Goal: Navigation & Orientation: Find specific page/section

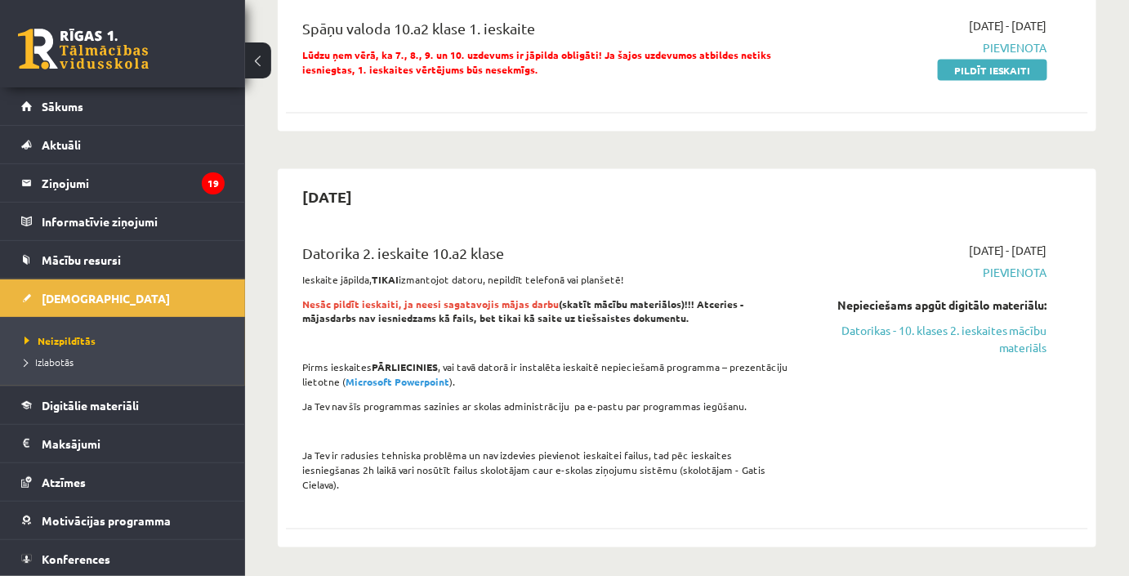
scroll to position [891, 0]
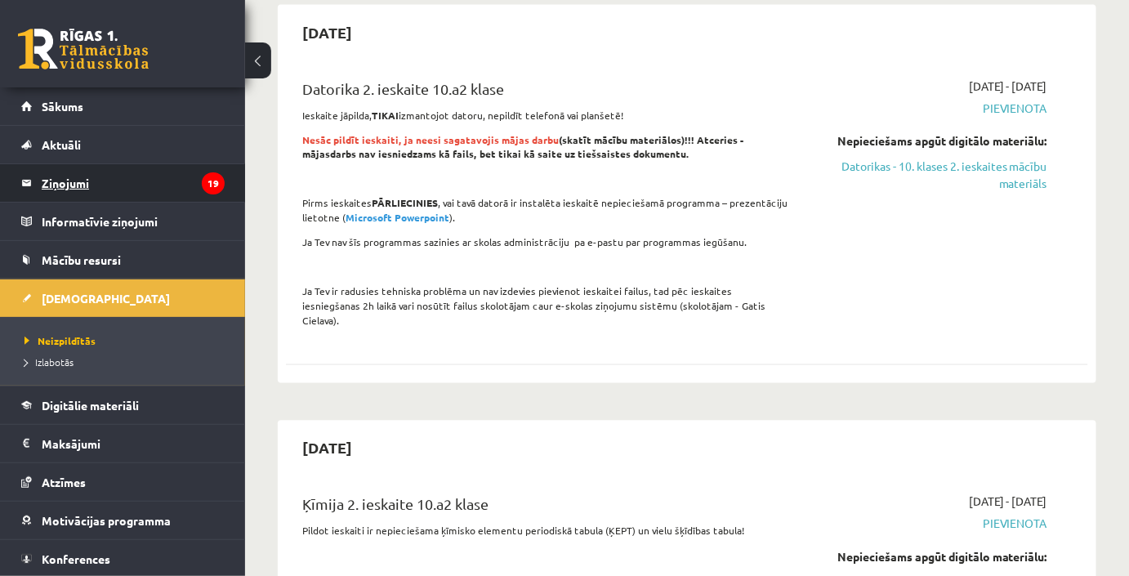
click at [97, 190] on legend "Ziņojumi 19" at bounding box center [133, 183] width 183 height 38
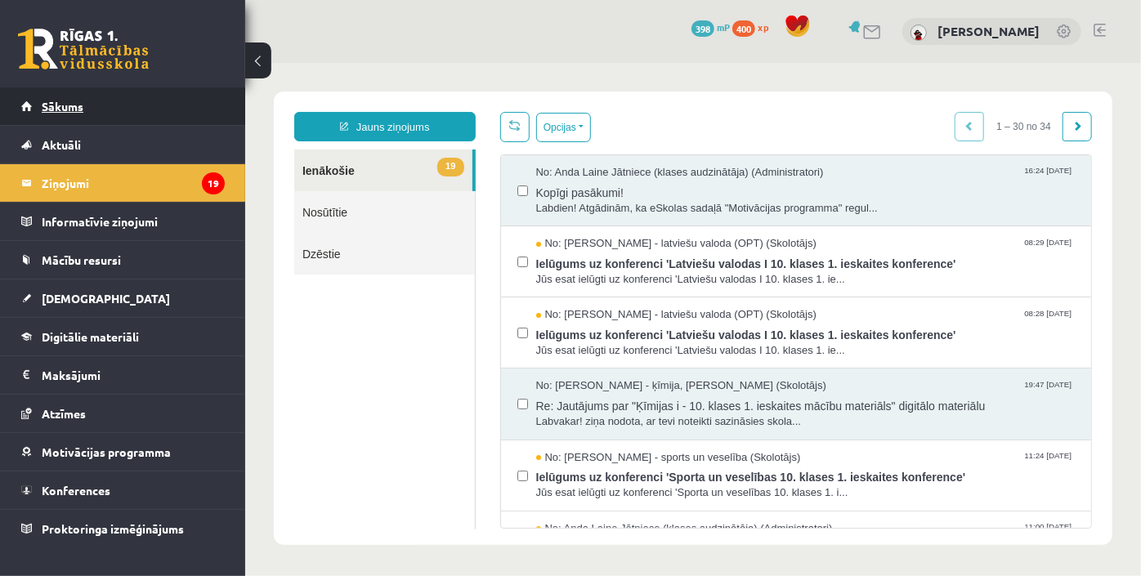
click at [105, 118] on link "Sākums" at bounding box center [122, 106] width 203 height 38
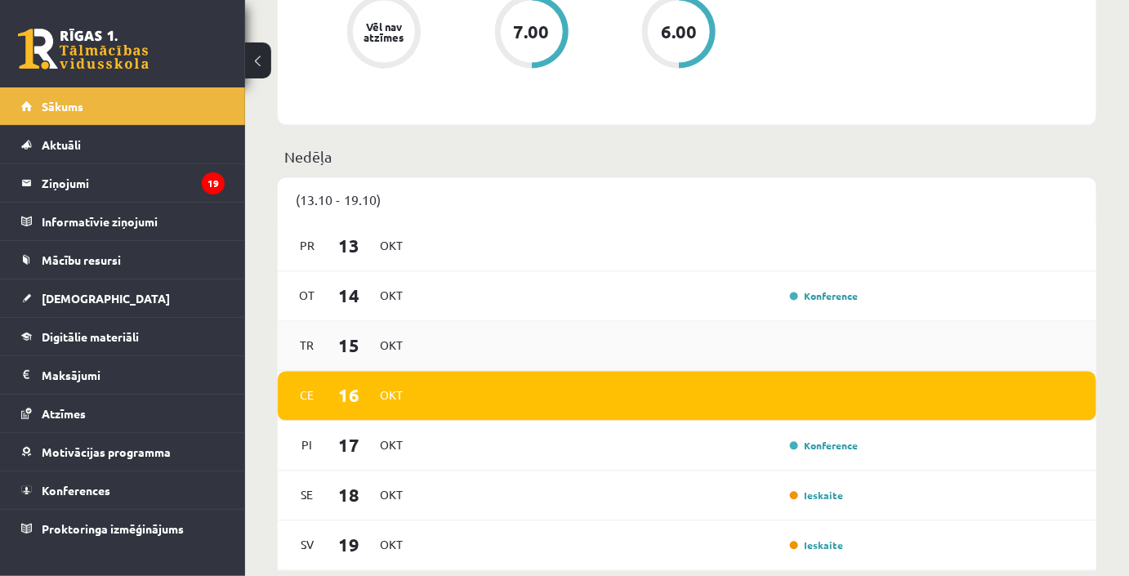
scroll to position [965, 0]
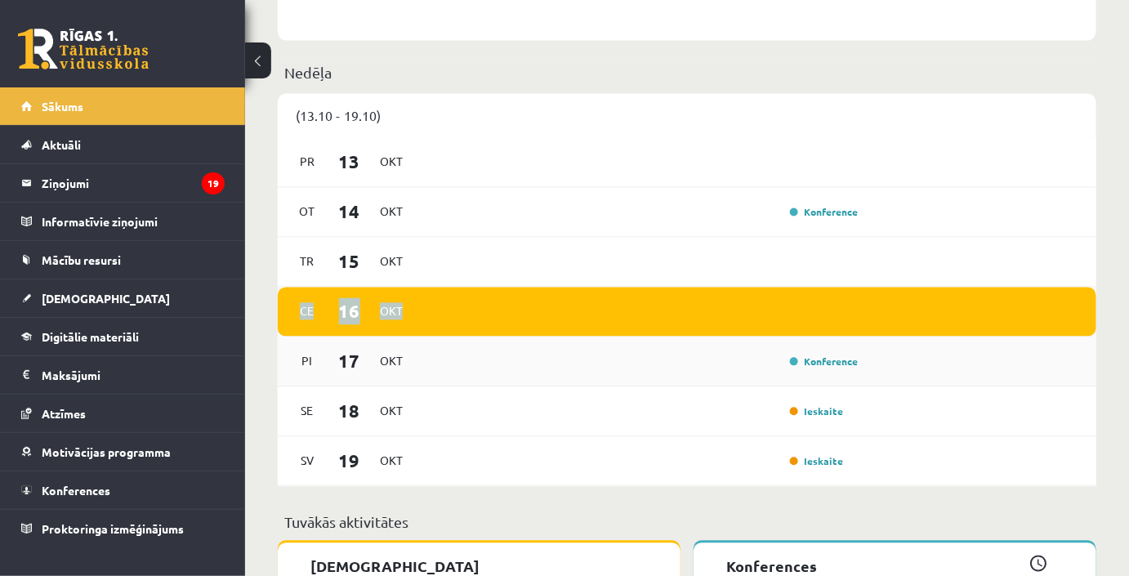
drag, startPoint x: 1061, startPoint y: 268, endPoint x: 381, endPoint y: 358, distance: 685.7
click at [552, 327] on div "Pr 13 Okt Ot 14 Okt Konference Tr 15 Okt Ce 16 Okt Pi 17 Okt Konference Se 18 O…" at bounding box center [687, 312] width 819 height 349
click at [179, 115] on link "Sākums" at bounding box center [122, 106] width 203 height 38
